Goal: Find specific page/section: Find specific page/section

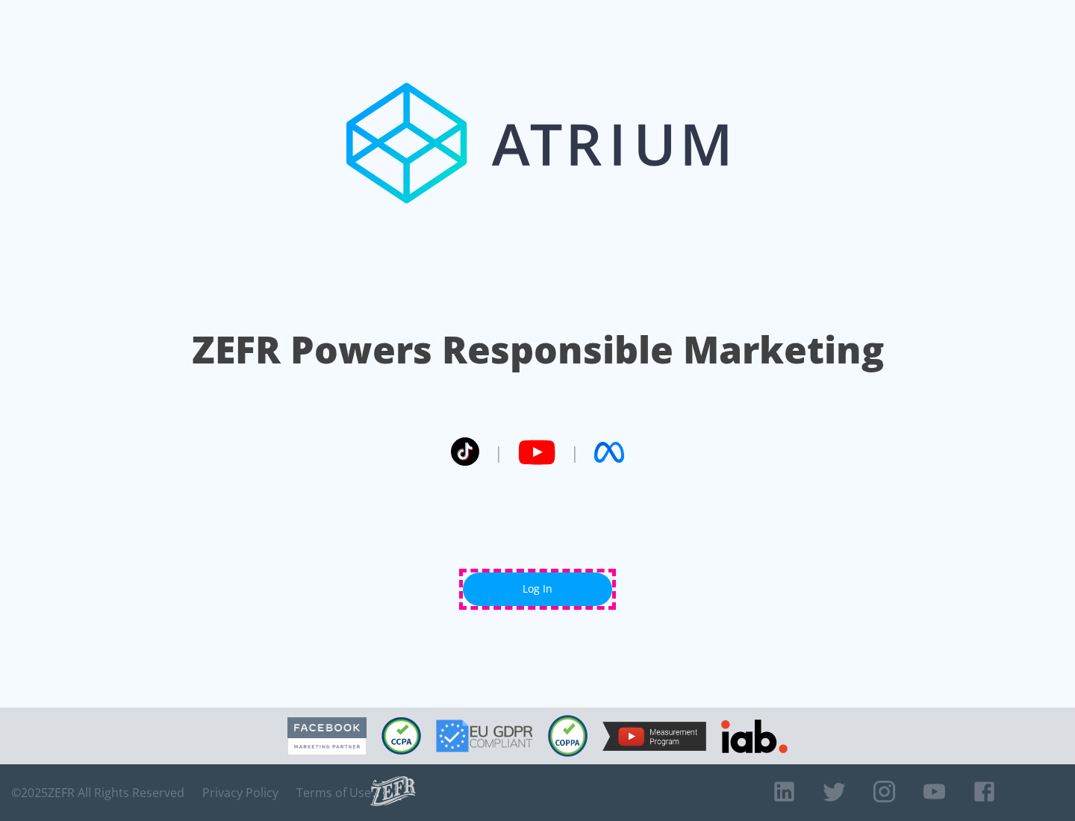
click at [537, 589] on link "Log In" at bounding box center [537, 590] width 149 height 34
